Goal: Complete application form

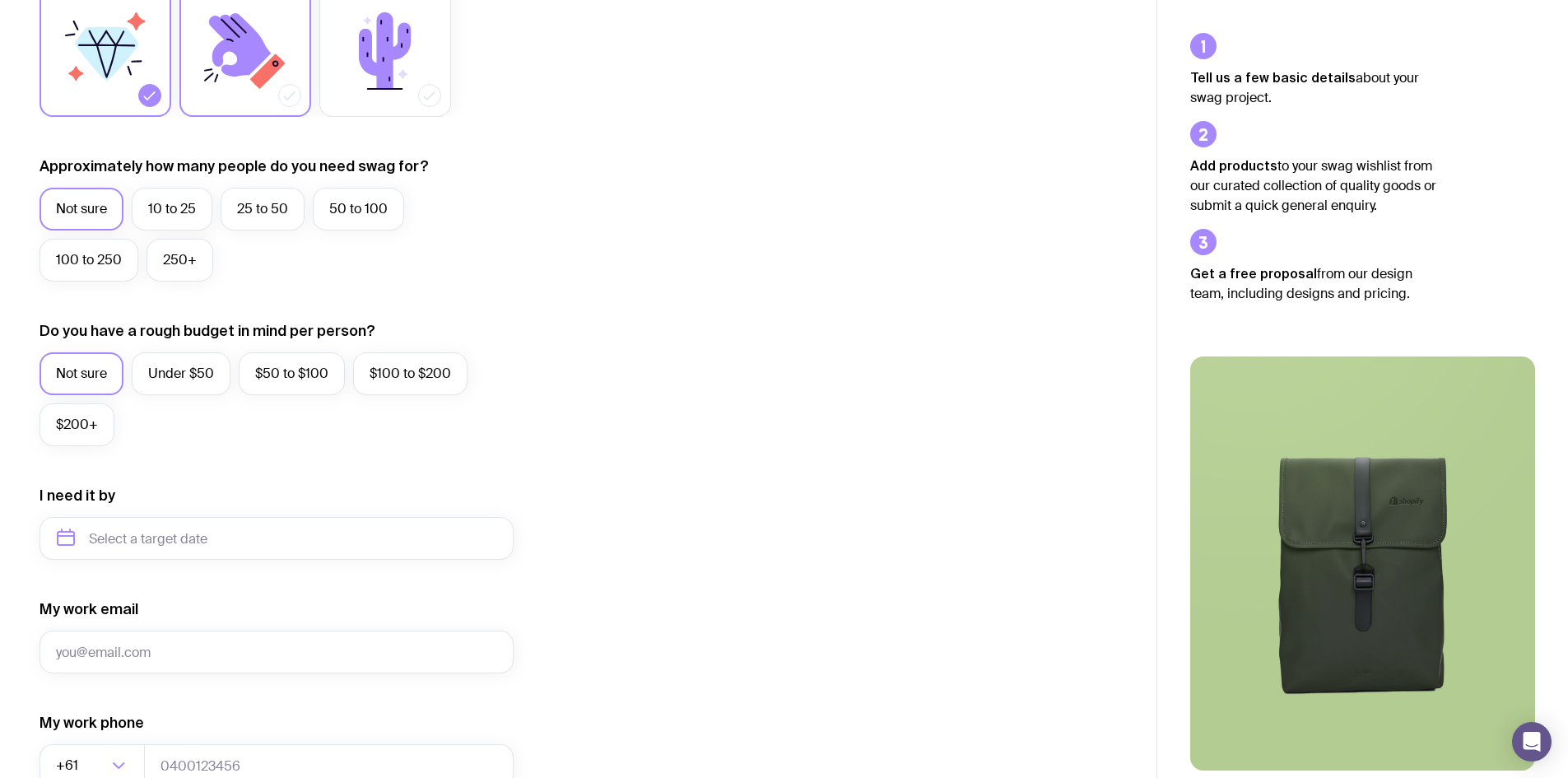
scroll to position [329, 0]
click at [259, 208] on label "25 to 50" at bounding box center [262, 207] width 84 height 42
click at [0, 0] on input "25 to 50" at bounding box center [0, 0] width 0 height 0
click at [80, 214] on label "Not sure" at bounding box center [81, 207] width 84 height 42
click at [0, 0] on input "Not sure" at bounding box center [0, 0] width 0 height 0
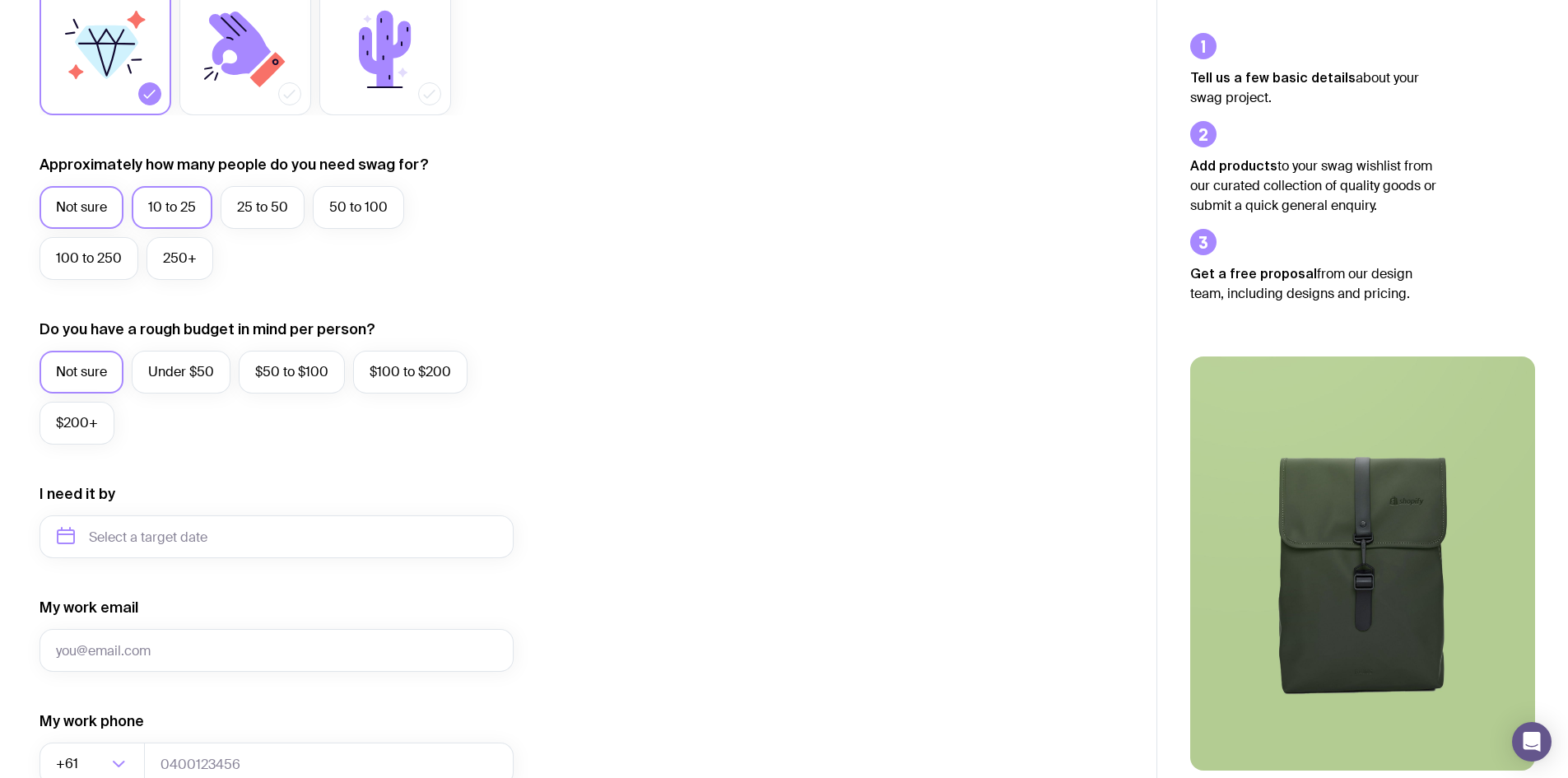
click at [160, 210] on label "10 to 25" at bounding box center [171, 207] width 81 height 42
click at [0, 0] on input "10 to 25" at bounding box center [0, 0] width 0 height 0
click at [193, 367] on label "Under $50" at bounding box center [181, 372] width 99 height 42
click at [0, 0] on input "Under $50" at bounding box center [0, 0] width 0 height 0
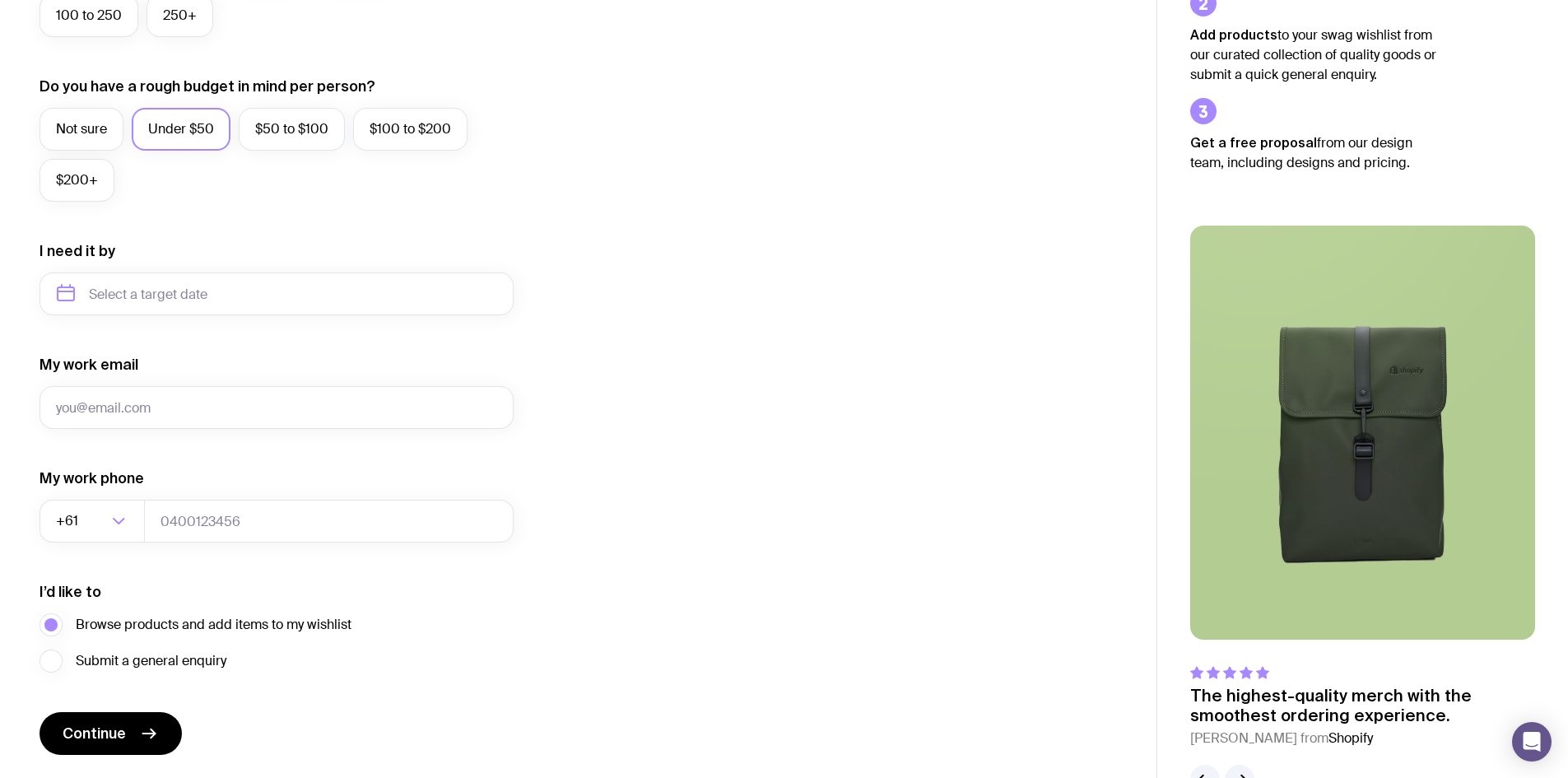
scroll to position [576, 0]
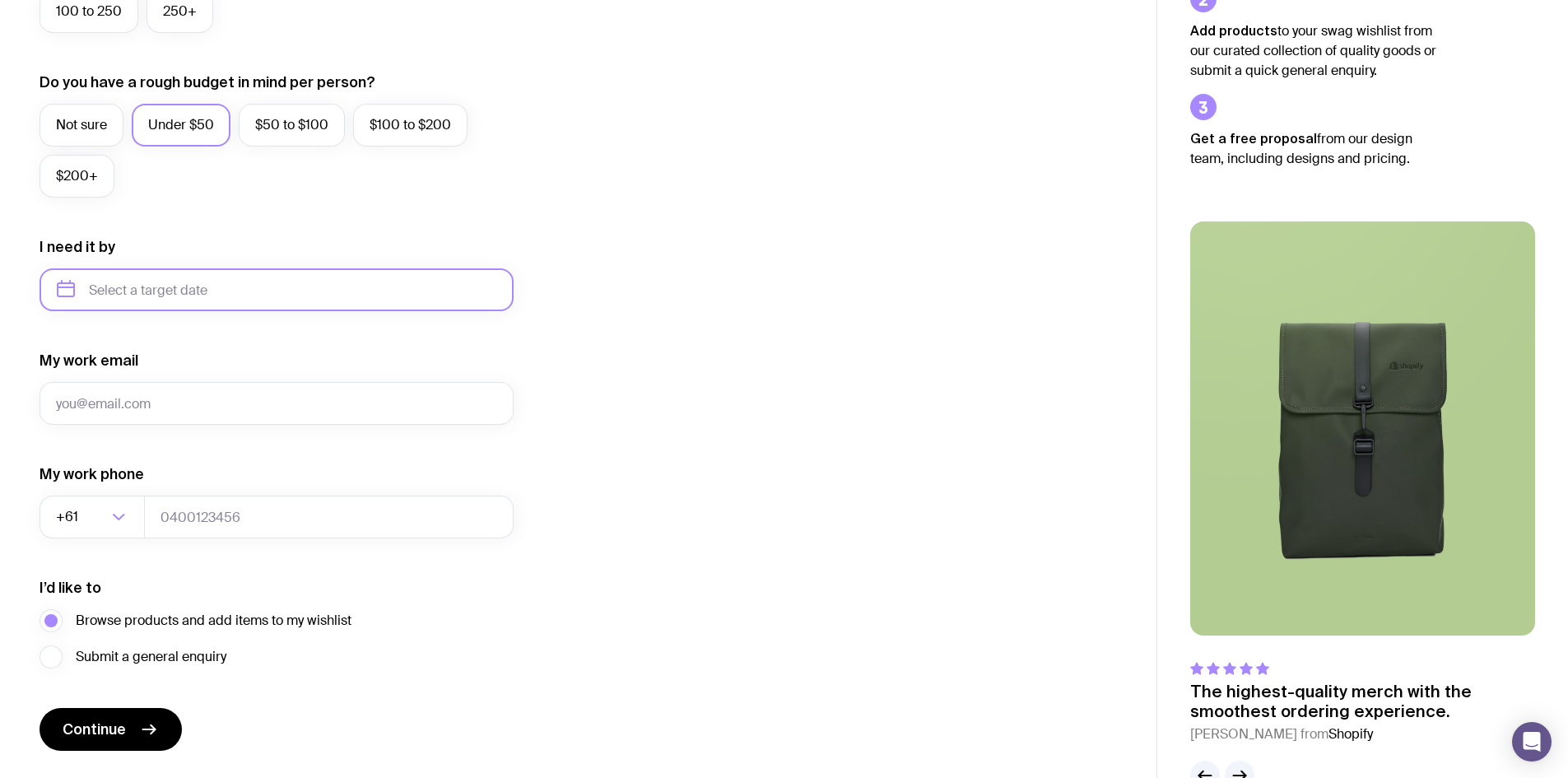
click at [138, 301] on input "text" at bounding box center [276, 289] width 474 height 42
click at [108, 476] on button "Sep" at bounding box center [77, 492] width 60 height 33
type input "[DATE]"
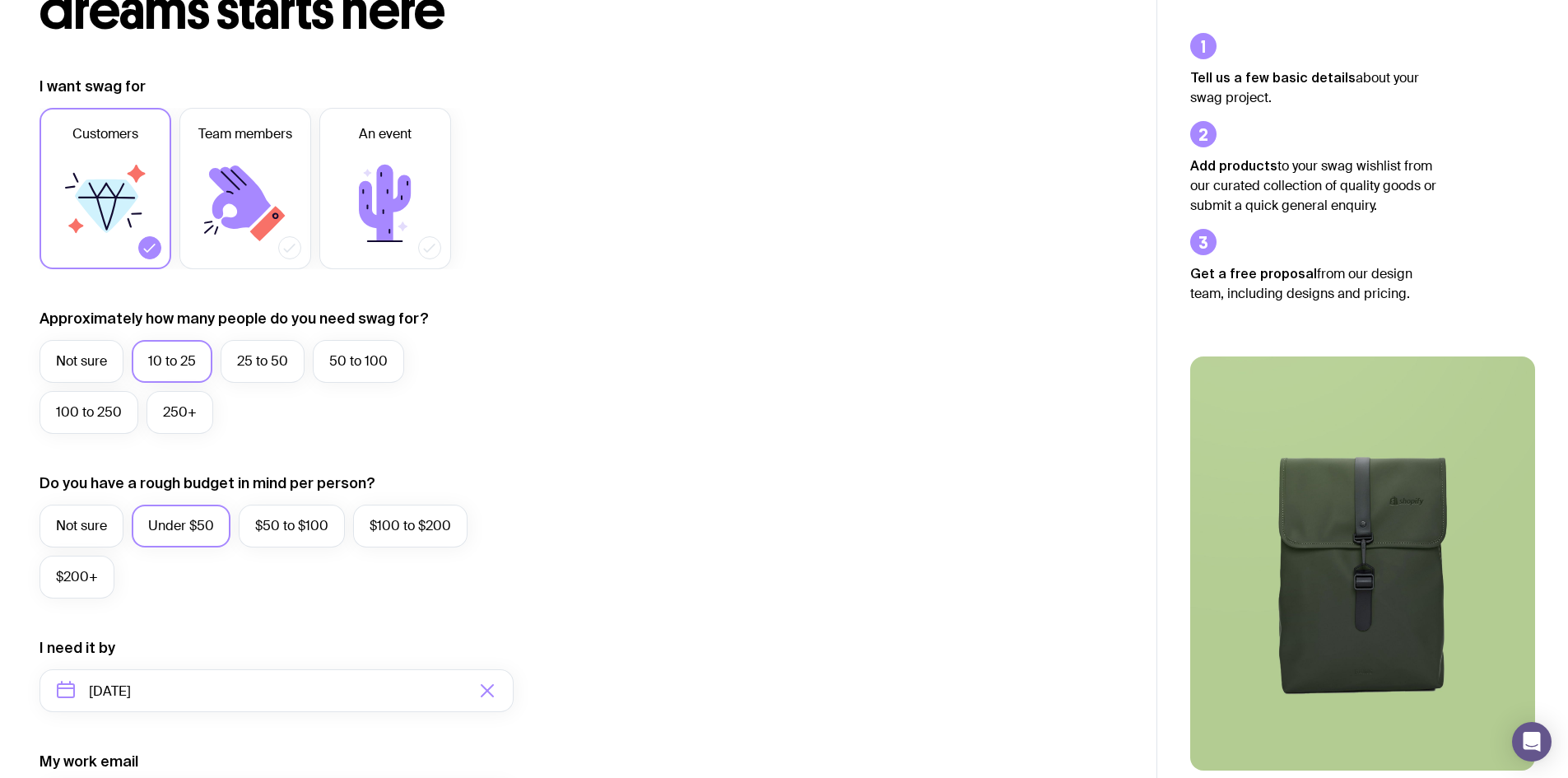
scroll to position [0, 0]
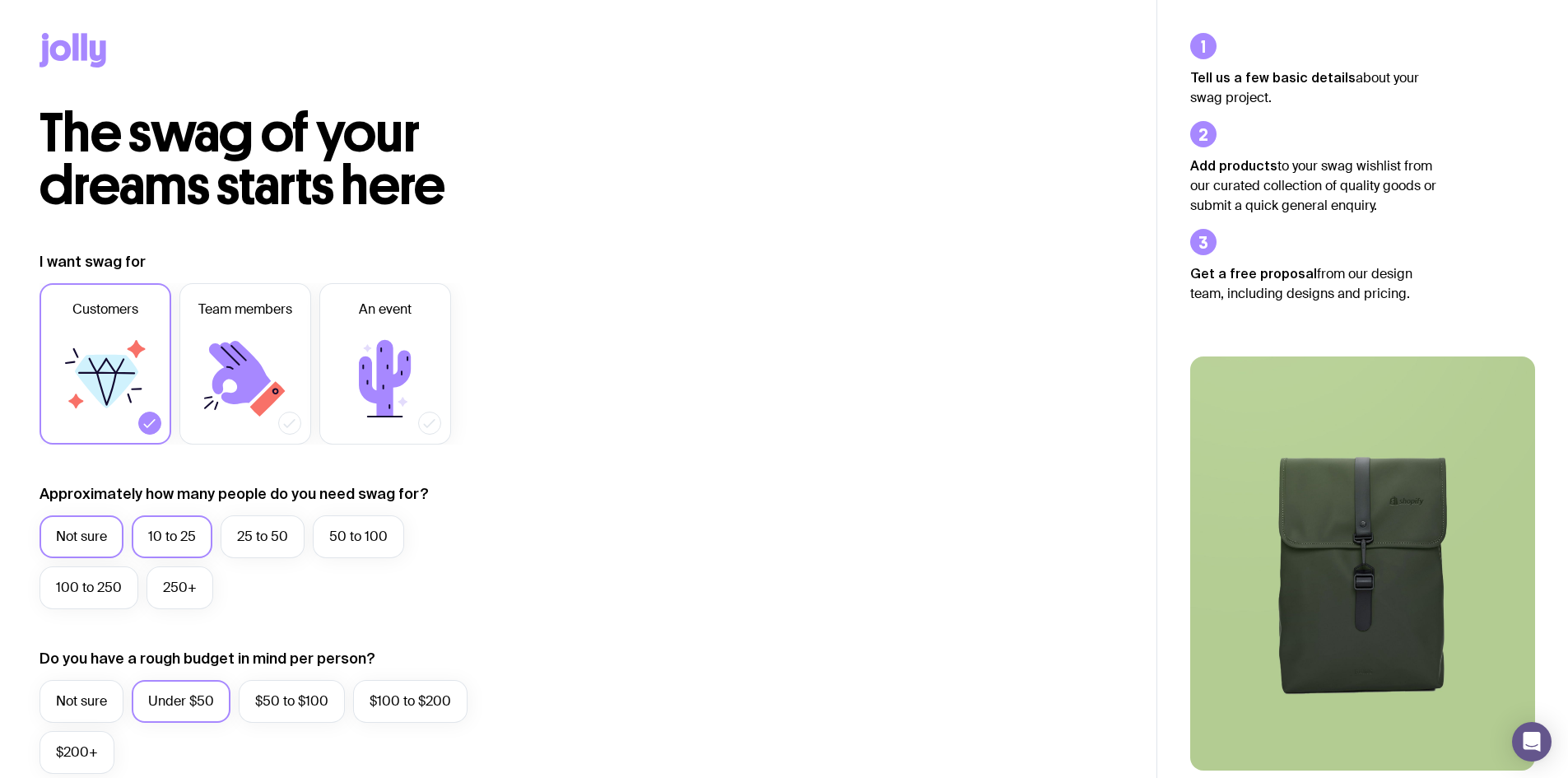
click at [87, 524] on label "Not sure" at bounding box center [81, 536] width 84 height 42
click at [0, 0] on input "Not sure" at bounding box center [0, 0] width 0 height 0
click at [91, 711] on label "Not sure" at bounding box center [81, 701] width 84 height 42
click at [0, 0] on input "Not sure" at bounding box center [0, 0] width 0 height 0
